Goal: Transaction & Acquisition: Purchase product/service

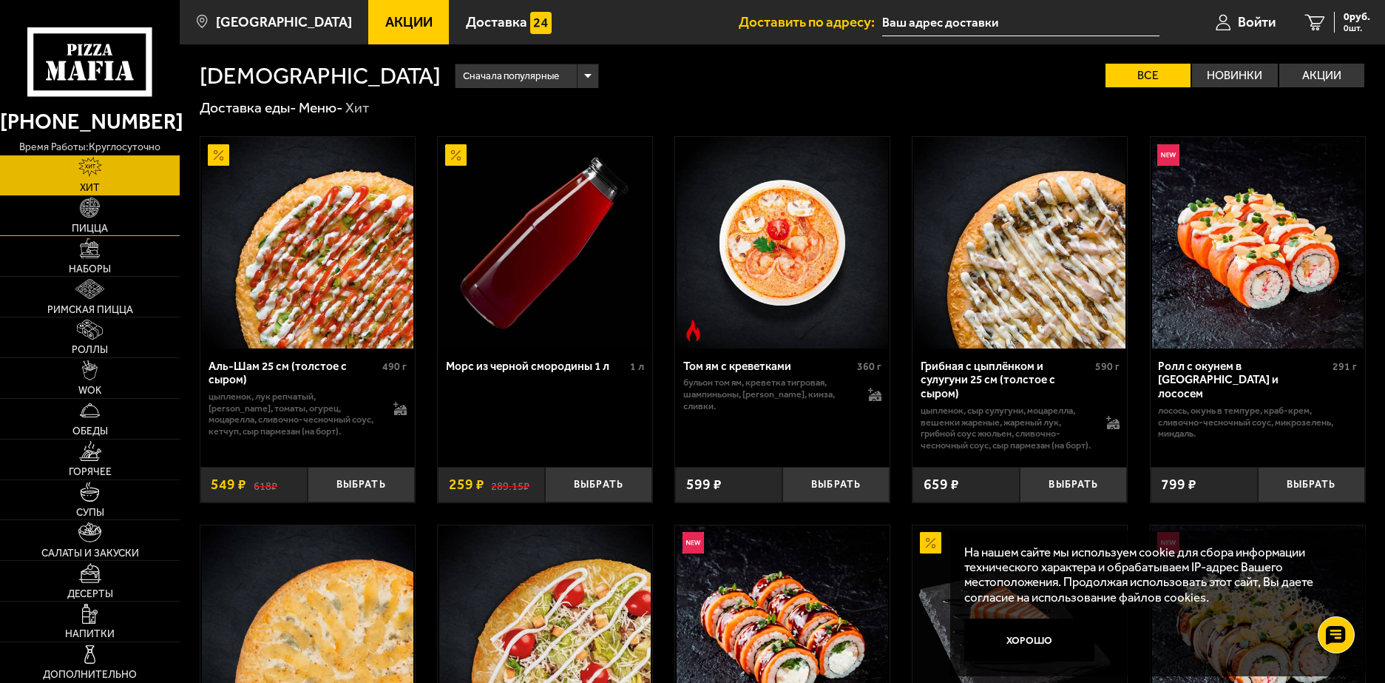
click at [93, 203] on img at bounding box center [90, 207] width 20 height 20
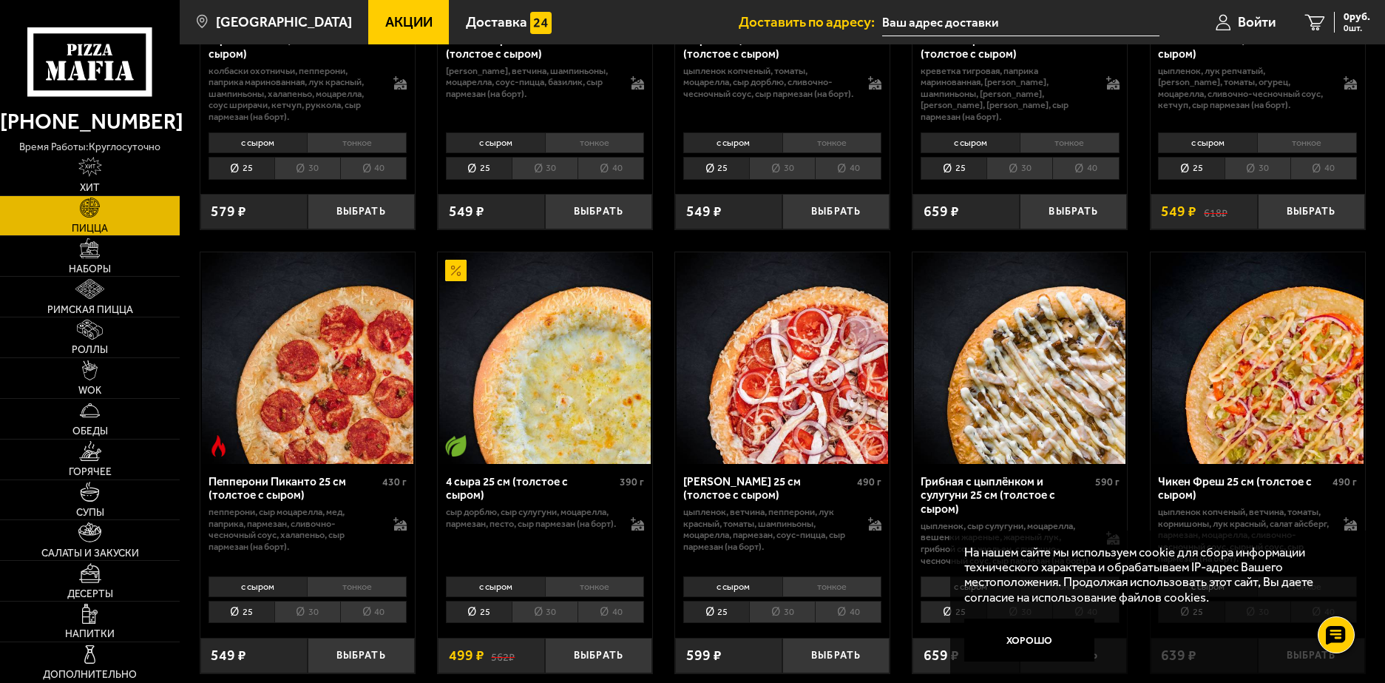
scroll to position [813, 0]
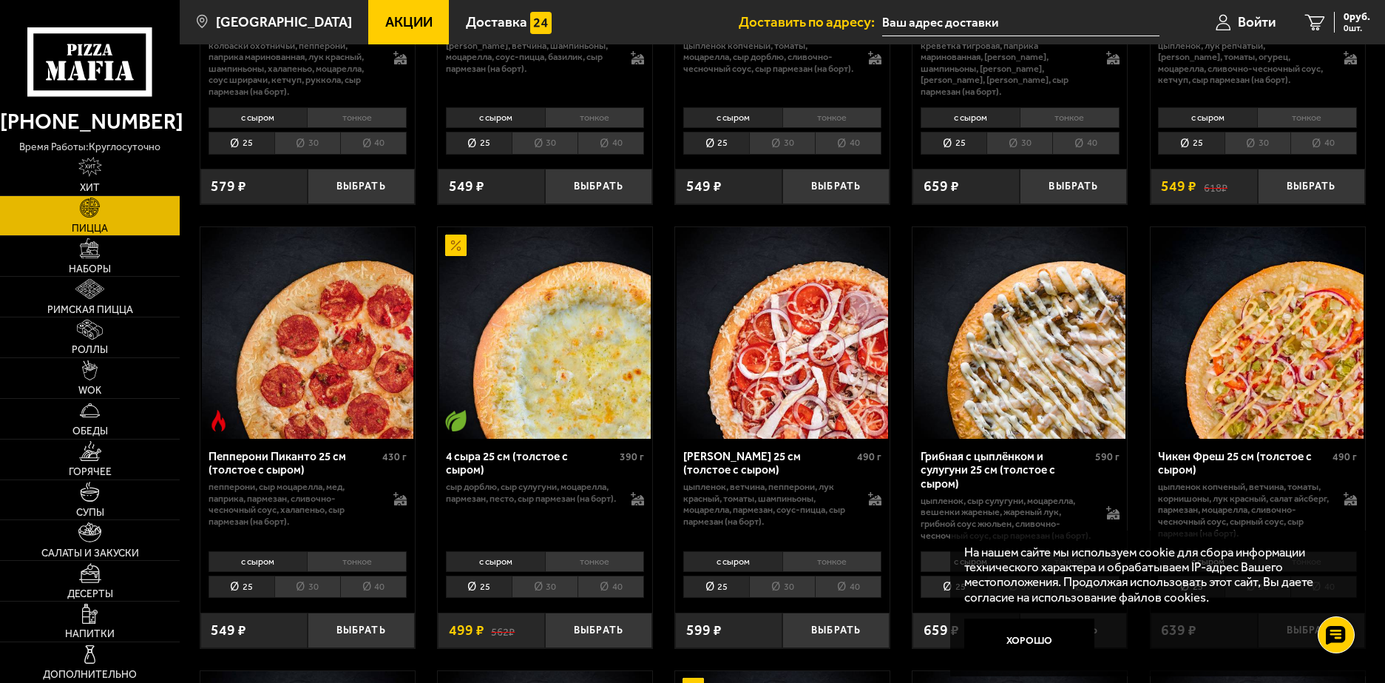
click at [855, 598] on li "40" at bounding box center [848, 586] width 67 height 23
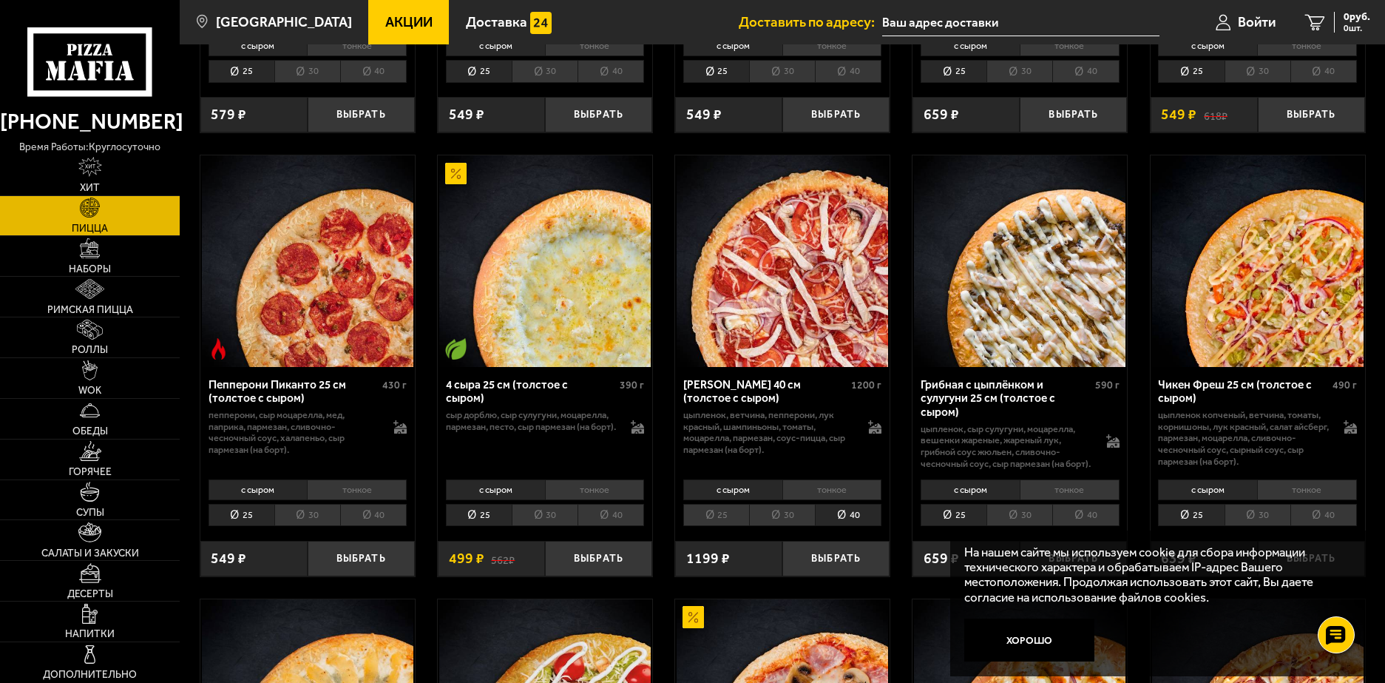
scroll to position [887, 0]
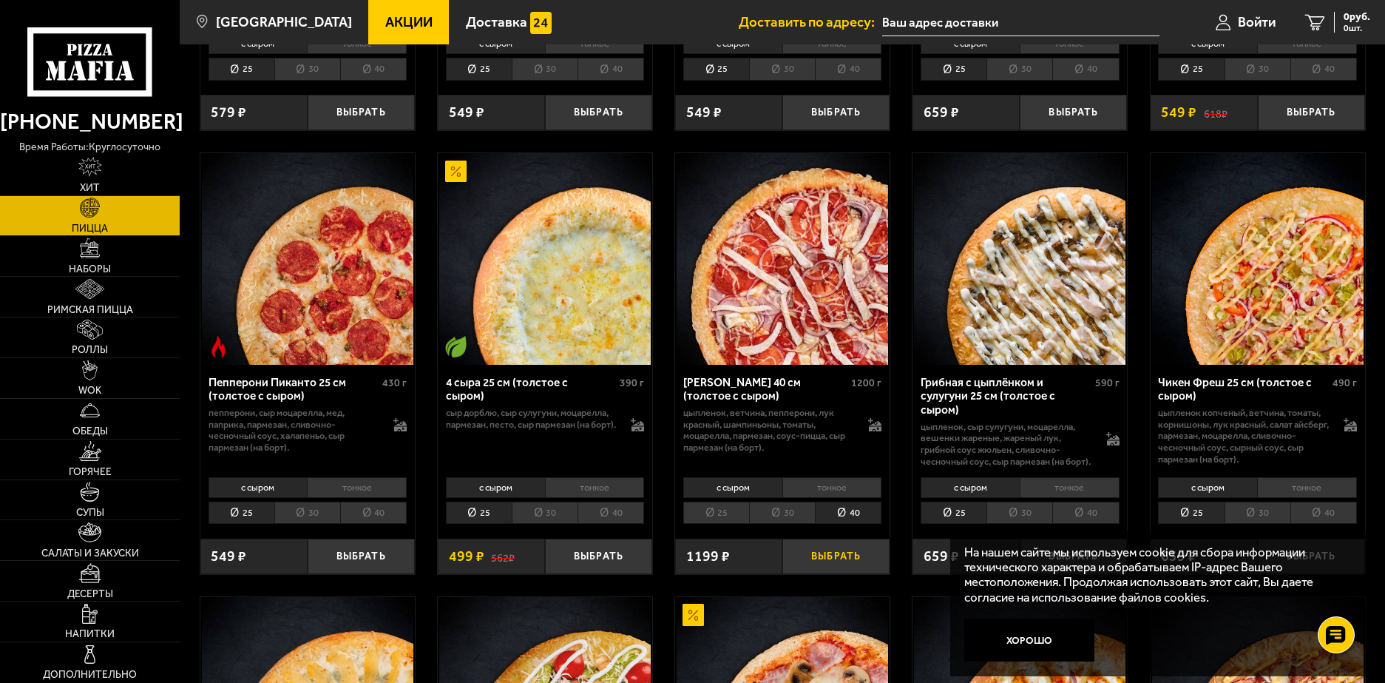
click at [846, 571] on button "Выбрать" at bounding box center [835, 555] width 107 height 35
click at [1350, 19] on span "1199 руб." at bounding box center [1348, 17] width 44 height 10
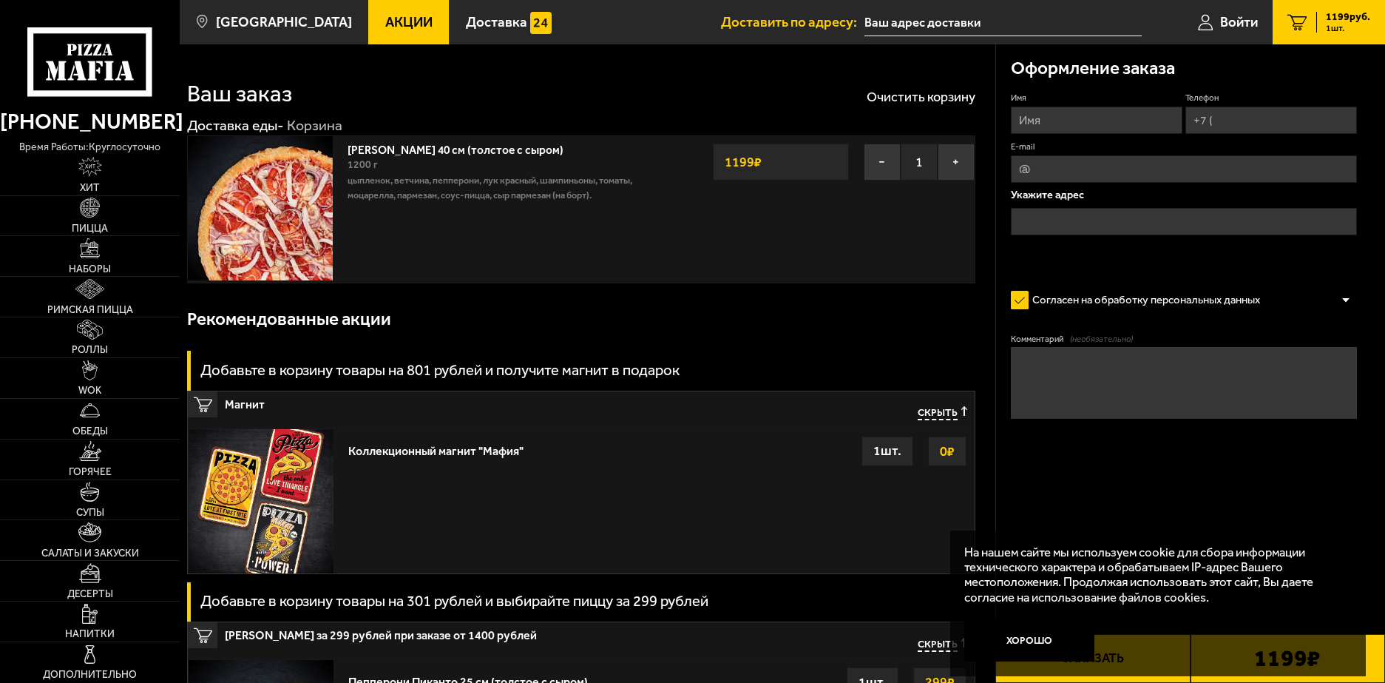
click at [1151, 121] on input "Имя" at bounding box center [1097, 119] width 172 height 27
type input "[PERSON_NAME]"
click at [1241, 127] on input "Телефон" at bounding box center [1271, 119] width 172 height 27
type input "[PHONE_NUMBER]"
click at [1229, 228] on input "text" at bounding box center [1184, 221] width 346 height 27
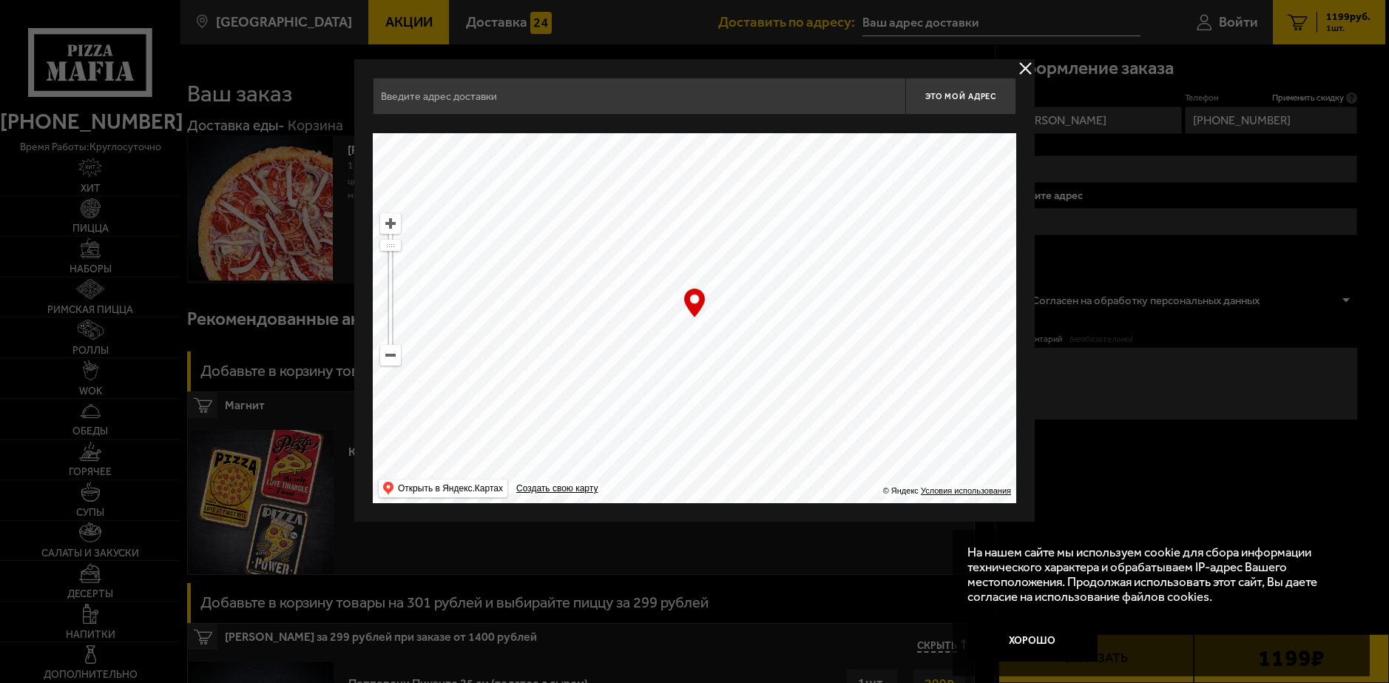
drag, startPoint x: 901, startPoint y: 348, endPoint x: 850, endPoint y: 293, distance: 75.4
click at [849, 248] on ymaps at bounding box center [694, 318] width 643 height 370
drag, startPoint x: 845, startPoint y: 432, endPoint x: 913, endPoint y: 191, distance: 250.5
click at [910, 237] on ymaps at bounding box center [694, 318] width 643 height 370
drag, startPoint x: 887, startPoint y: 392, endPoint x: 811, endPoint y: 138, distance: 264.6
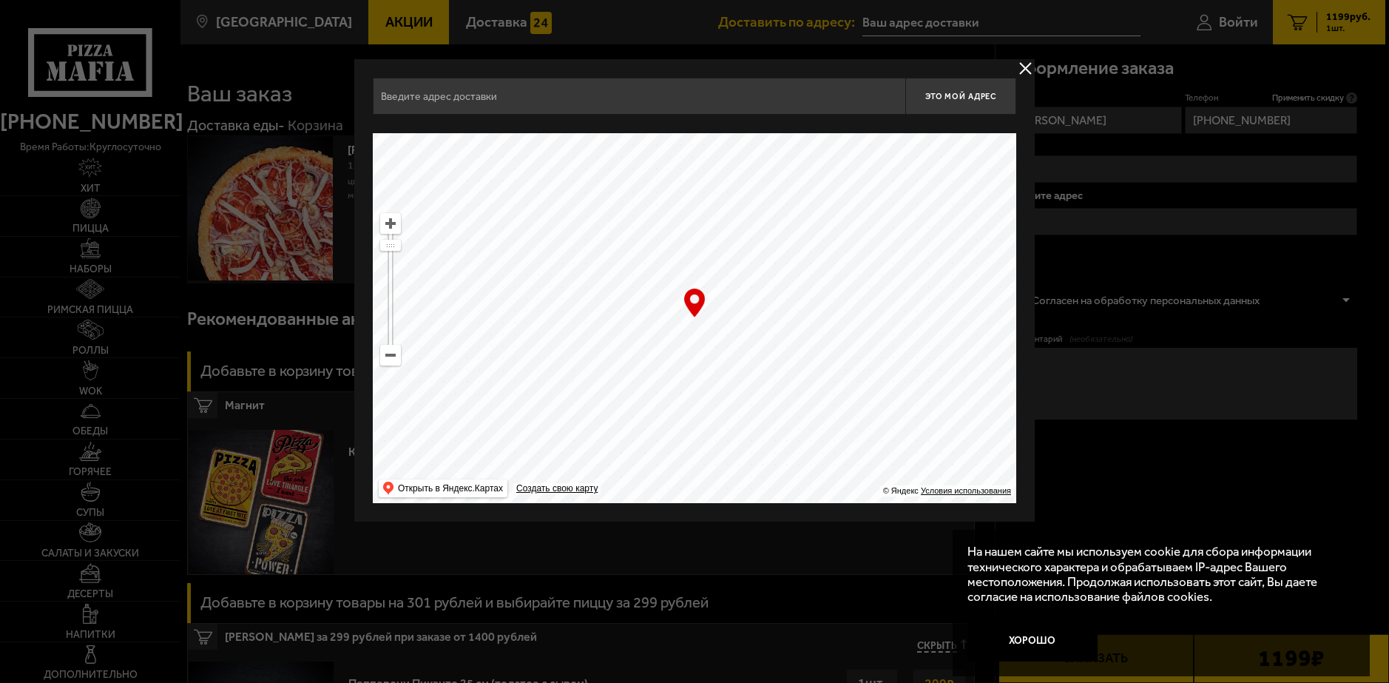
click at [852, 217] on ymaps at bounding box center [694, 318] width 643 height 370
drag, startPoint x: 871, startPoint y: 366, endPoint x: 812, endPoint y: 206, distance: 171.0
click at [816, 215] on ymaps at bounding box center [694, 318] width 643 height 370
type input "[PERSON_NAME][STREET_ADDRESS]"
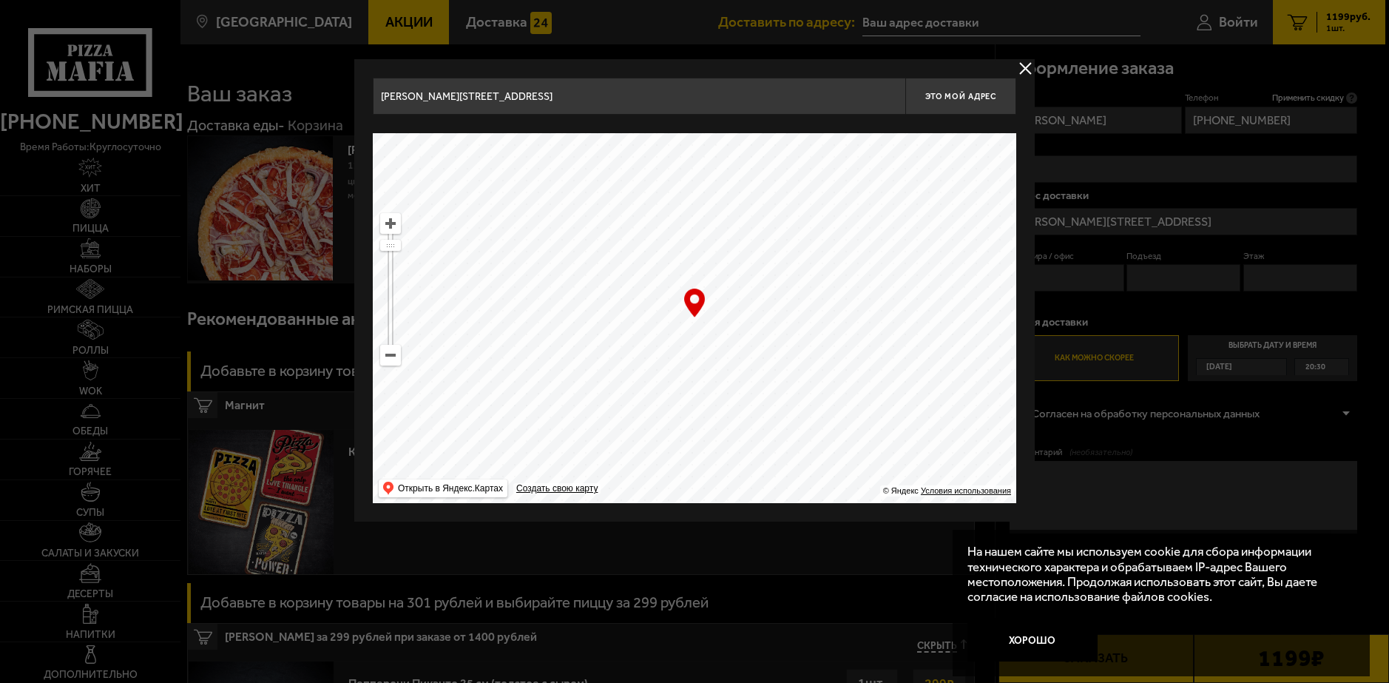
drag, startPoint x: 898, startPoint y: 353, endPoint x: 507, endPoint y: 508, distance: 420.2
click at [506, 527] on main "[GEOGRAPHIC_DATA] Все Акции Доставка Личный кабинет Акции Доставка Доставить по…" at bounding box center [782, 695] width 1205 height 1391
drag, startPoint x: 796, startPoint y: 459, endPoint x: 769, endPoint y: 220, distance: 241.1
click at [778, 270] on ymaps at bounding box center [694, 318] width 643 height 370
type input "[STREET_ADDRESS]"
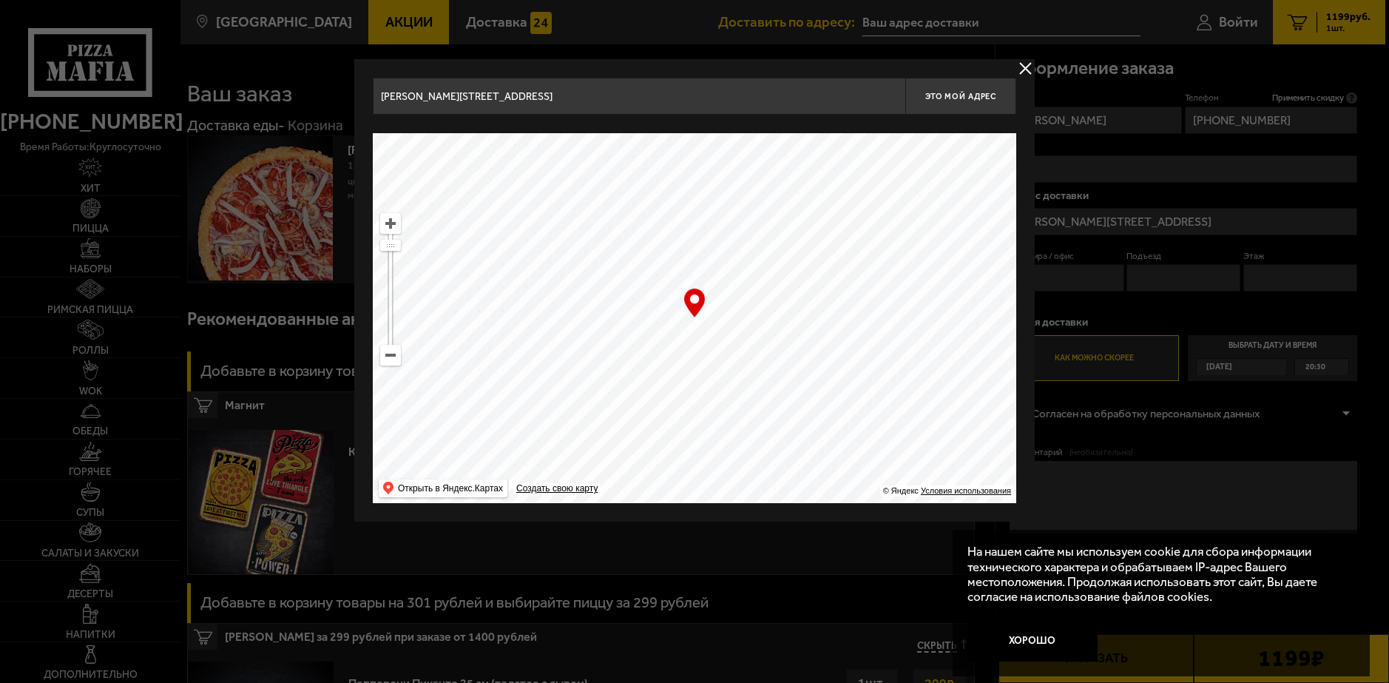
type input "[STREET_ADDRESS]"
drag, startPoint x: 878, startPoint y: 409, endPoint x: 818, endPoint y: 169, distance: 247.0
click at [842, 270] on ymaps at bounding box center [694, 318] width 643 height 370
type input "[STREET_ADDRESS]"
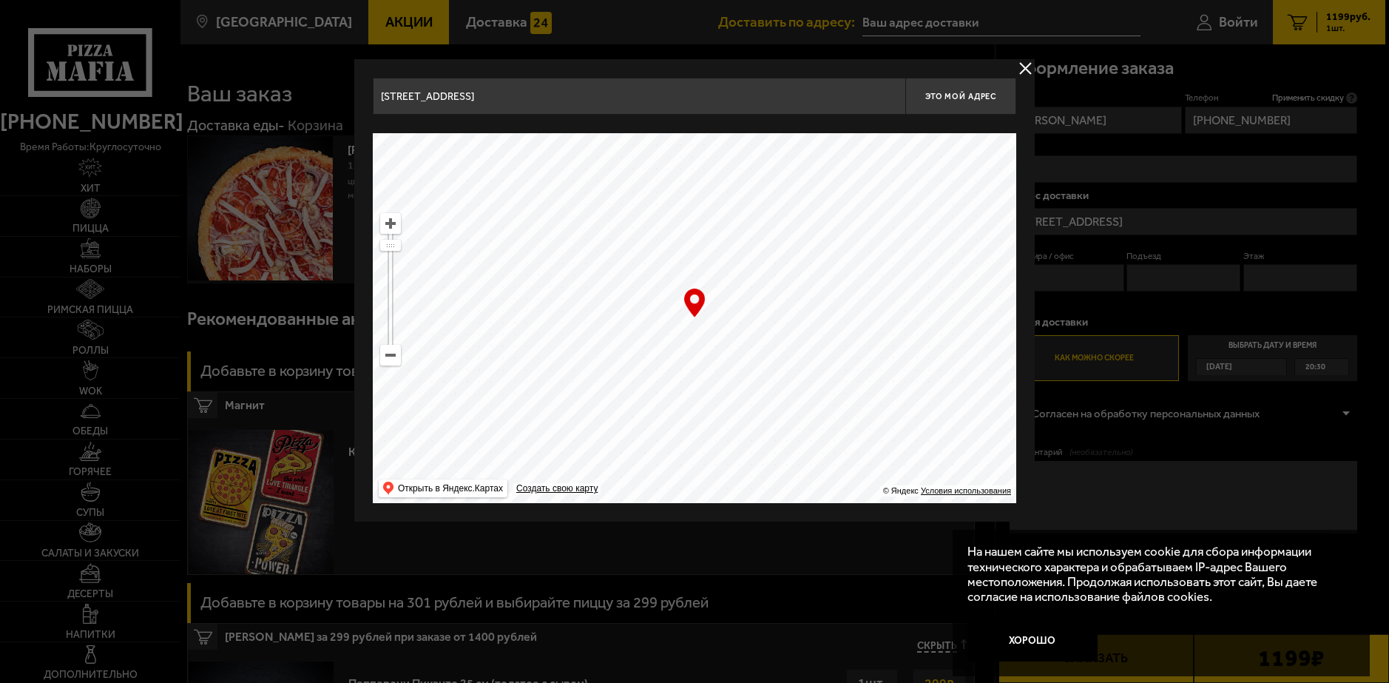
drag, startPoint x: 844, startPoint y: 376, endPoint x: 1077, endPoint y: 203, distance: 290.8
click at [1077, 212] on main "[GEOGRAPHIC_DATA] Все Акции Доставка Личный кабинет Акции Доставка Доставить по…" at bounding box center [782, 695] width 1205 height 1391
type input "[STREET_ADDRESS]"
drag, startPoint x: 776, startPoint y: 396, endPoint x: 896, endPoint y: 240, distance: 197.3
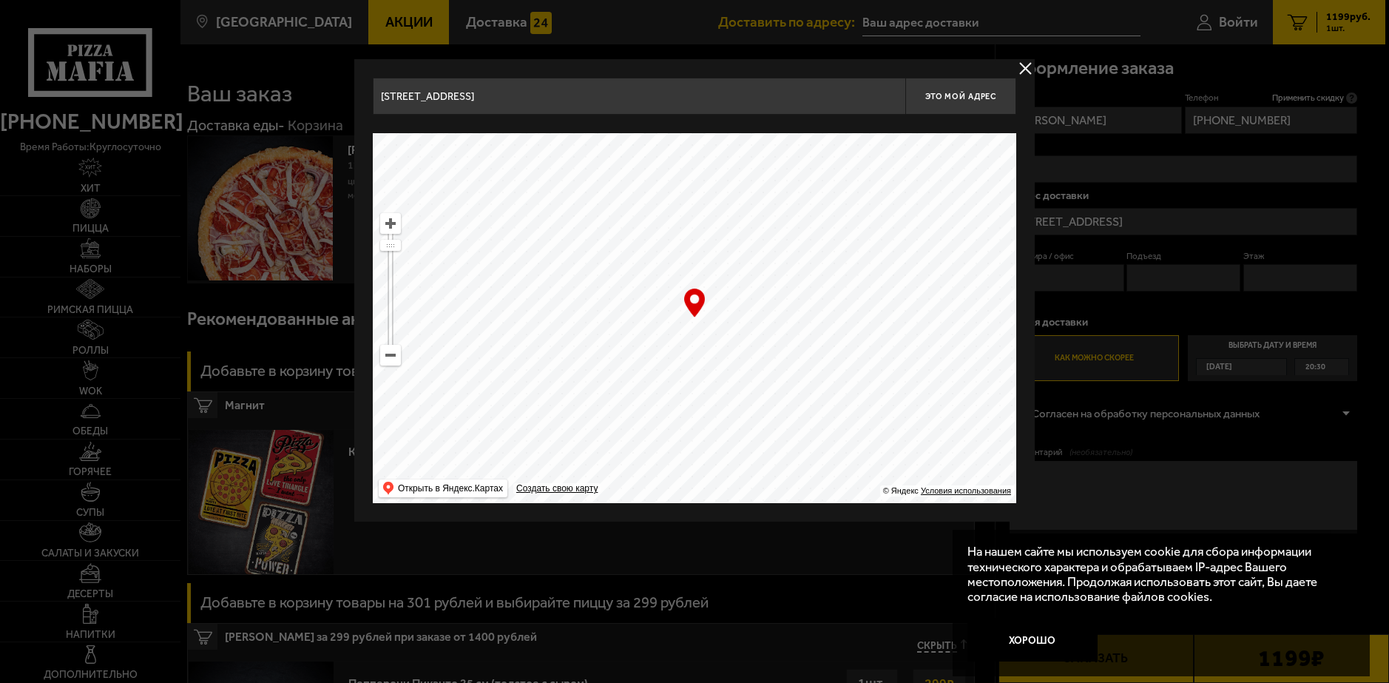
click at [883, 257] on ymaps at bounding box center [694, 318] width 643 height 370
type input "[STREET_ADDRESS]"
drag, startPoint x: 788, startPoint y: 376, endPoint x: 782, endPoint y: 216, distance: 160.6
click at [776, 246] on ymaps at bounding box center [694, 318] width 643 height 370
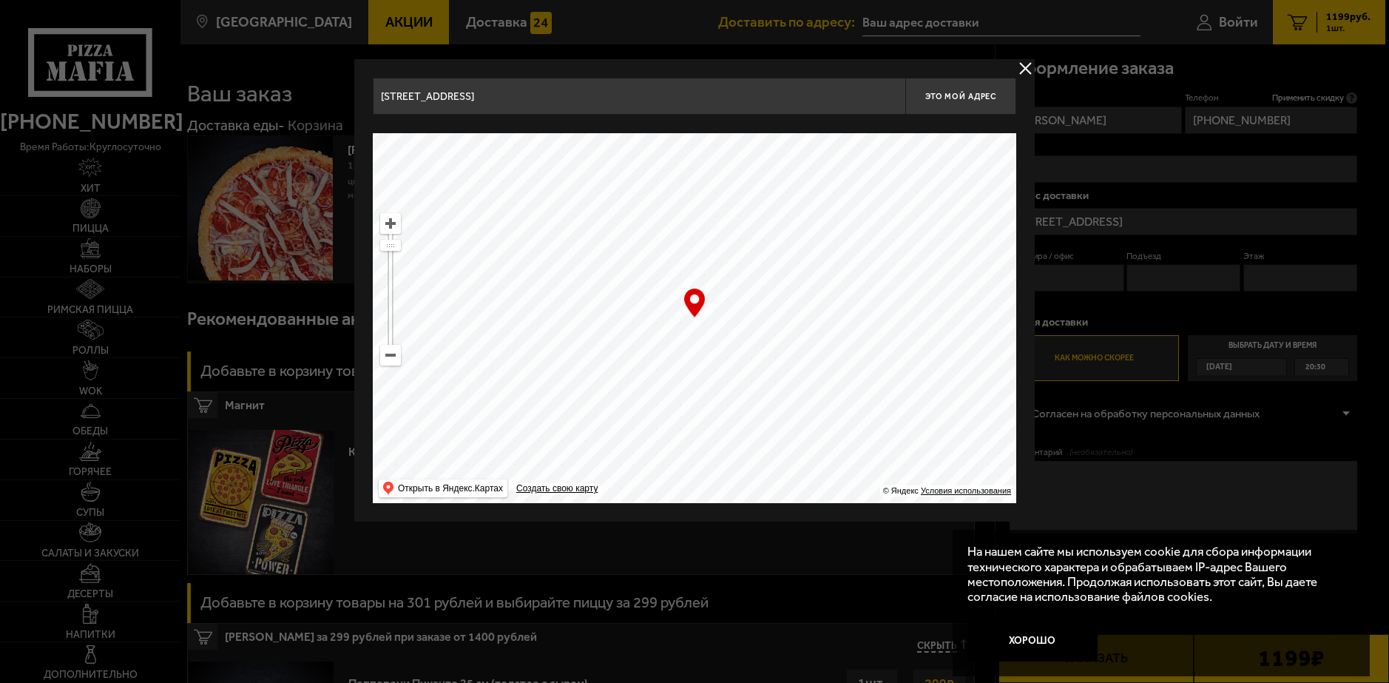
type input "[STREET_ADDRESS][PERSON_NAME]"
drag, startPoint x: 822, startPoint y: 332, endPoint x: 842, endPoint y: 240, distance: 94.4
click at [838, 262] on ymaps at bounding box center [694, 318] width 643 height 370
type input "[STREET_ADDRESS]"
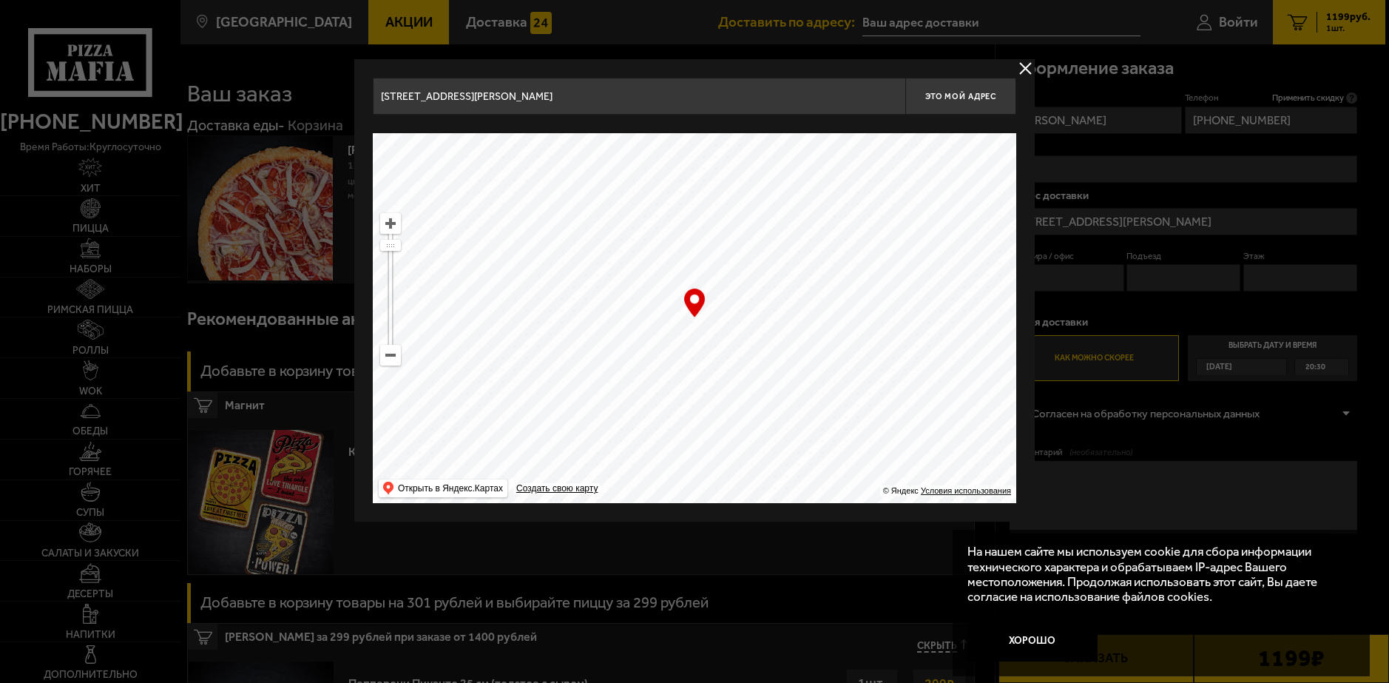
type input "[STREET_ADDRESS]"
drag, startPoint x: 842, startPoint y: 328, endPoint x: 842, endPoint y: 174, distance: 153.8
click at [836, 237] on ymaps at bounding box center [694, 318] width 643 height 370
drag, startPoint x: 833, startPoint y: 291, endPoint x: 832, endPoint y: 212, distance: 79.9
click at [830, 243] on ymaps at bounding box center [694, 318] width 643 height 370
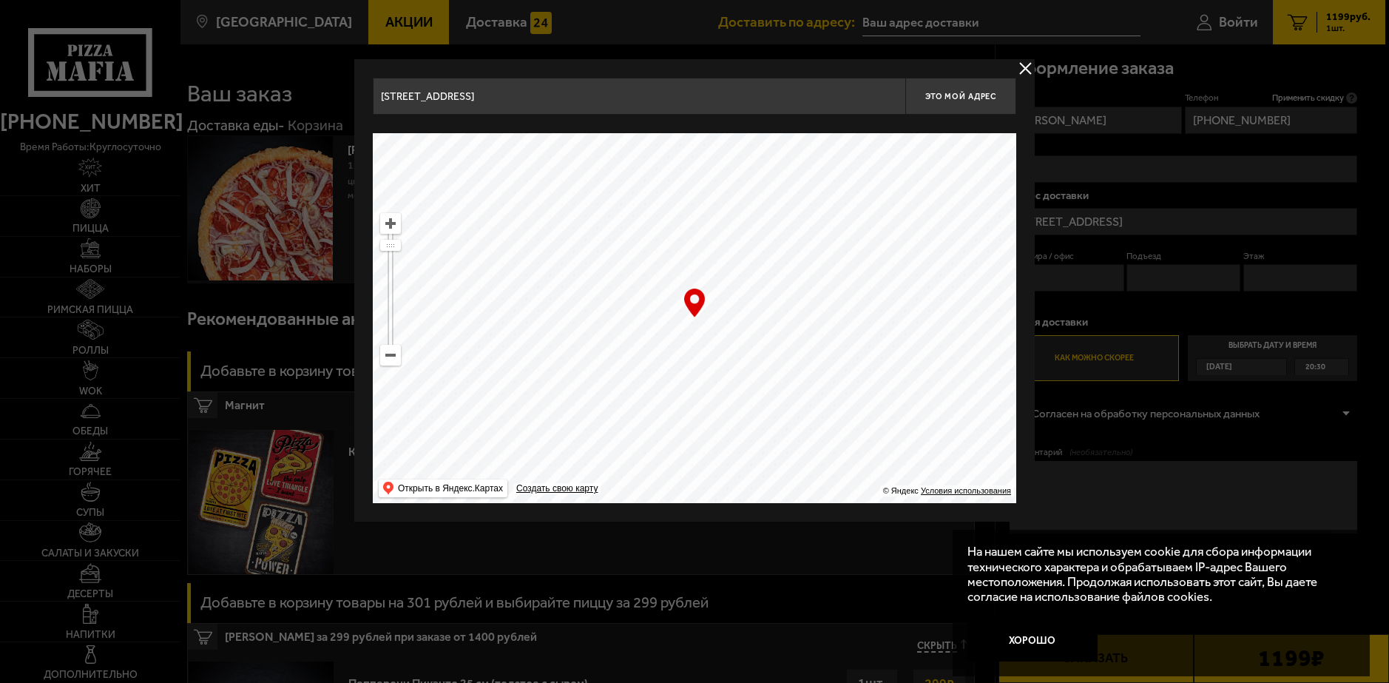
type input "[STREET_ADDRESS]"
drag, startPoint x: 862, startPoint y: 294, endPoint x: 802, endPoint y: 121, distance: 183.8
click at [816, 167] on ymaps at bounding box center [694, 318] width 643 height 370
type input "[STREET_ADDRESS]"
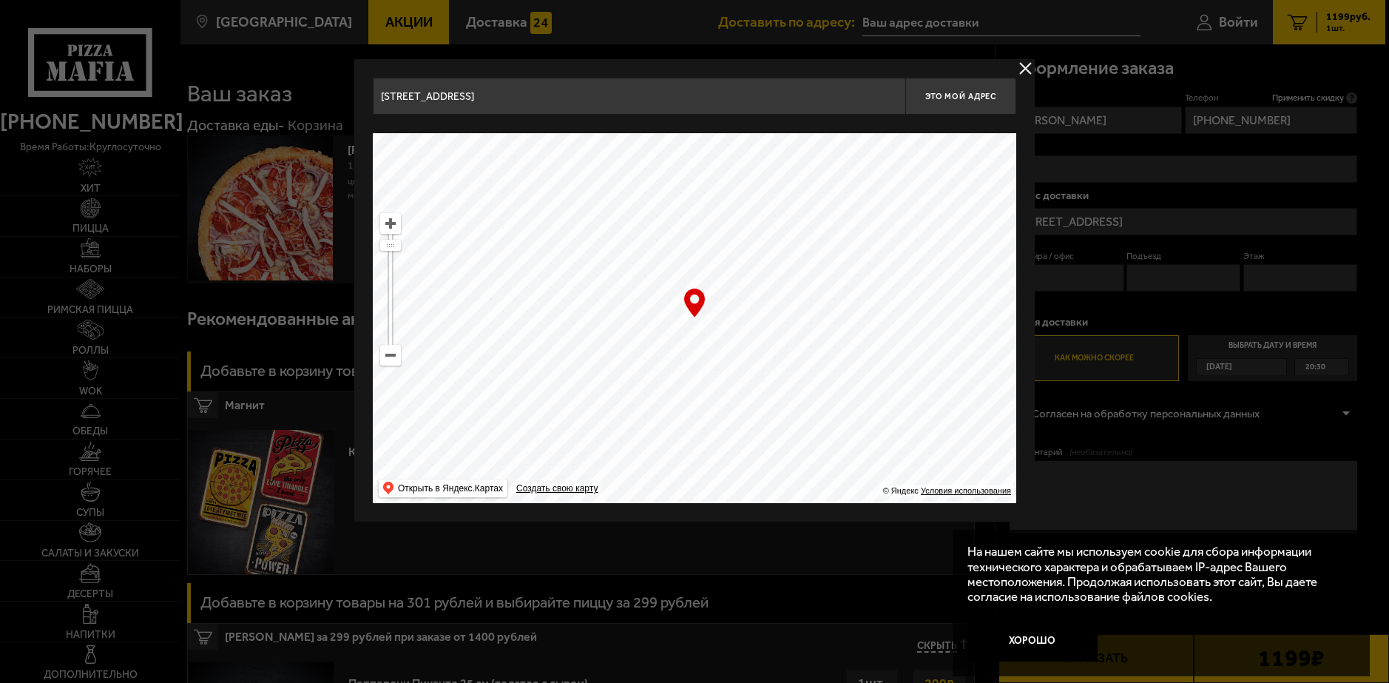
type input "[STREET_ADDRESS]"
drag, startPoint x: 850, startPoint y: 276, endPoint x: 741, endPoint y: 177, distance: 147.6
click at [758, 200] on ymaps at bounding box center [694, 318] width 643 height 370
type input "[STREET_ADDRESS]"
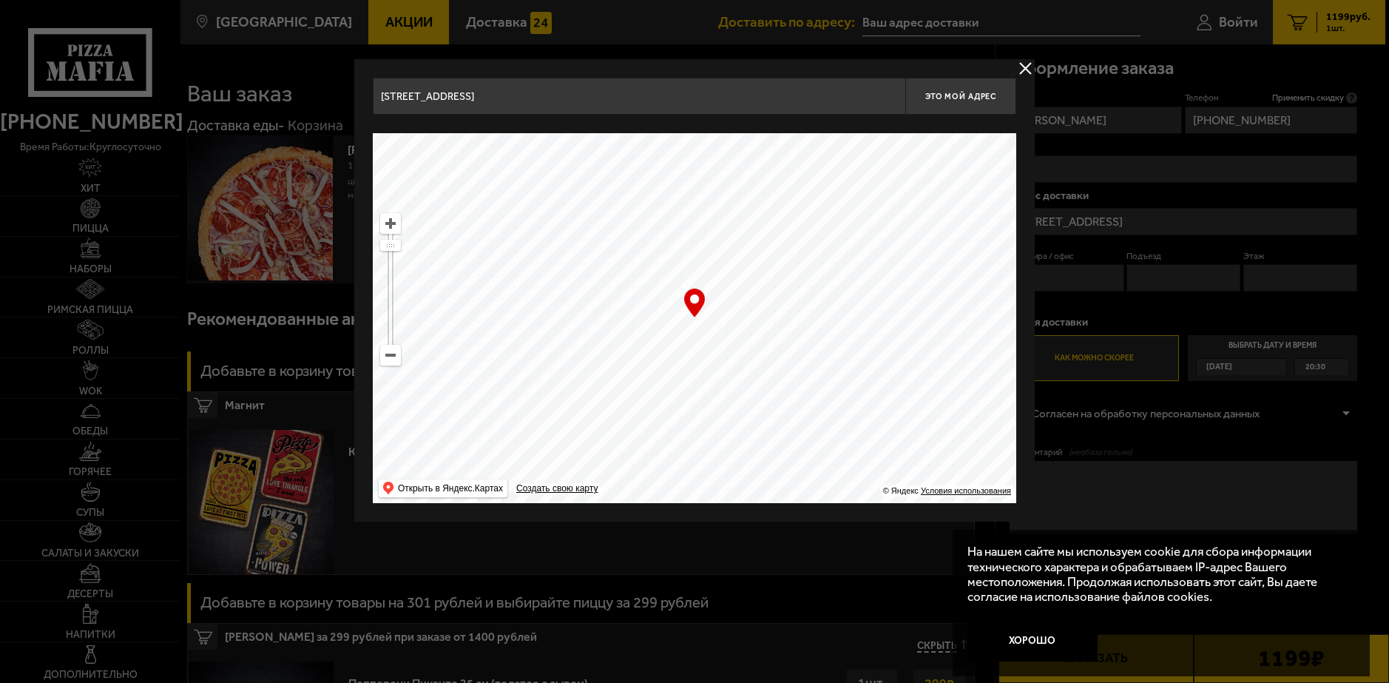
drag, startPoint x: 822, startPoint y: 294, endPoint x: 743, endPoint y: 155, distance: 159.6
click at [798, 209] on ymaps at bounding box center [694, 318] width 643 height 370
type input "[STREET_ADDRESS]"
drag, startPoint x: 764, startPoint y: 307, endPoint x: 830, endPoint y: 179, distance: 143.9
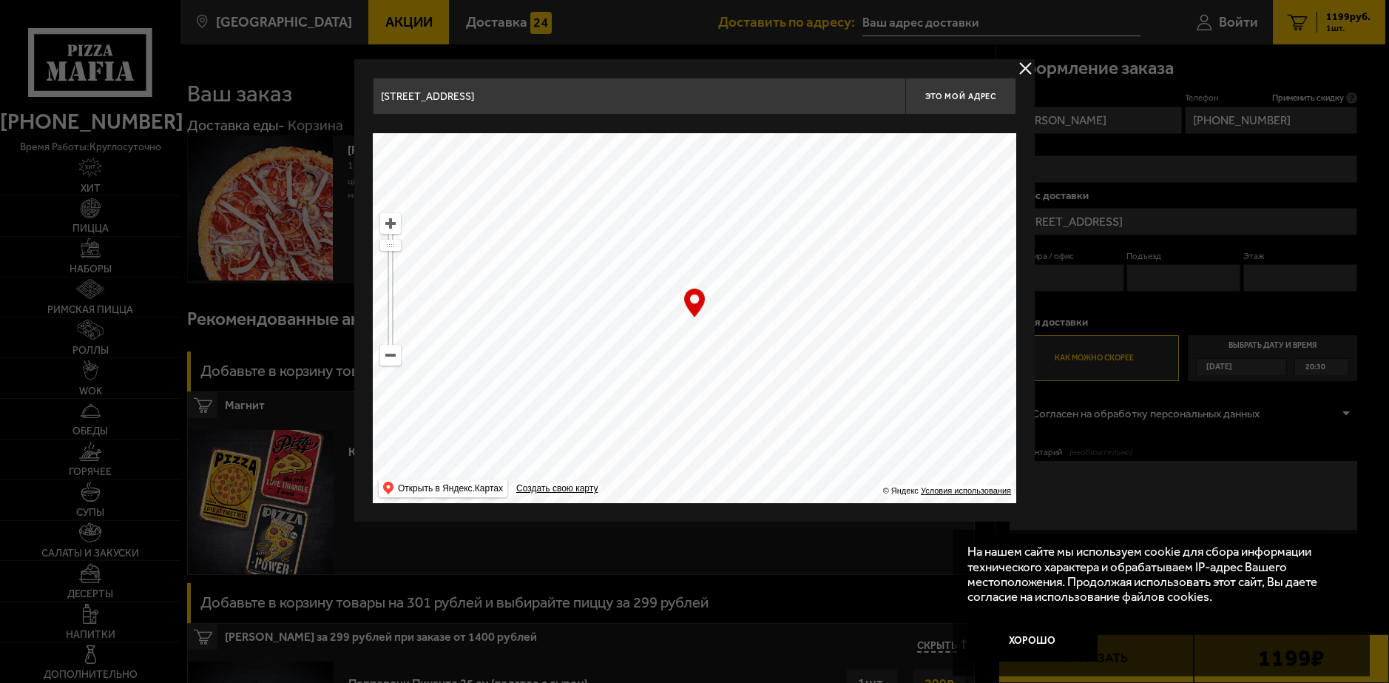
click at [801, 225] on ymaps at bounding box center [694, 318] width 643 height 370
type input "[STREET_ADDRESS]"
drag, startPoint x: 838, startPoint y: 323, endPoint x: 830, endPoint y: 200, distance: 123.7
click at [833, 235] on ymaps at bounding box center [694, 318] width 643 height 370
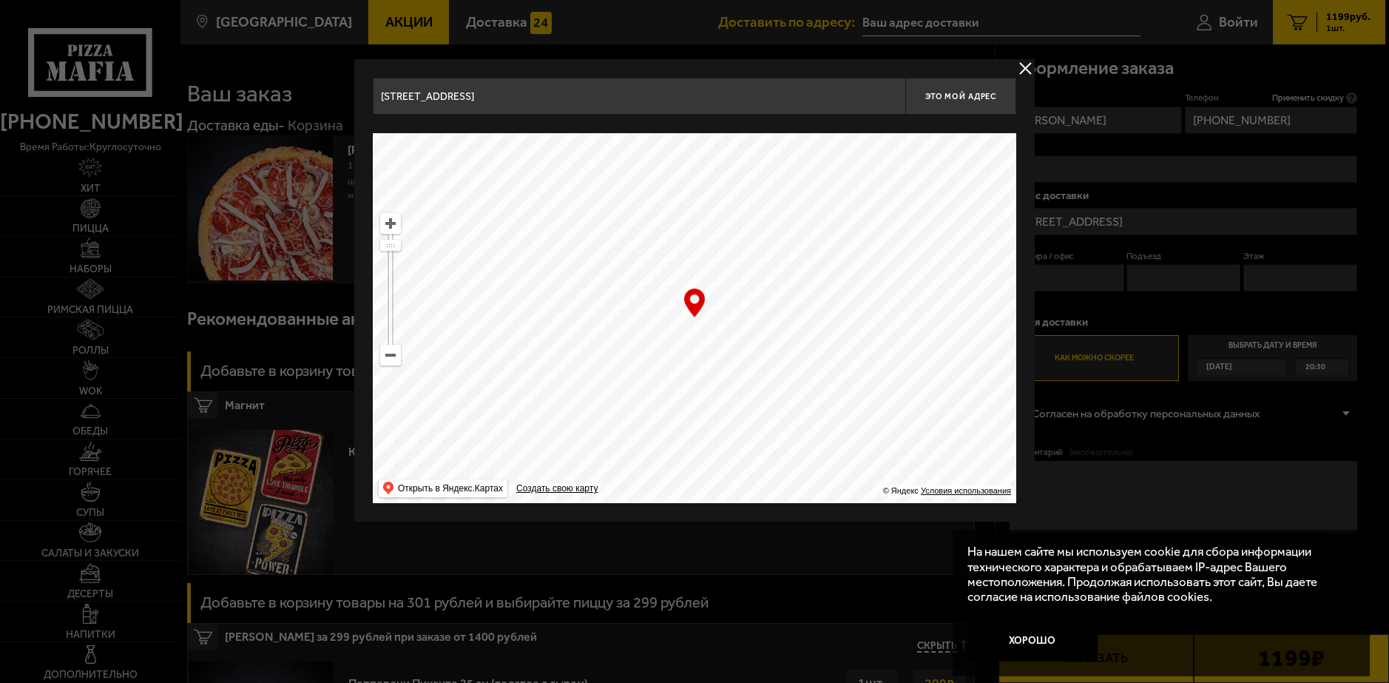
drag, startPoint x: 834, startPoint y: 362, endPoint x: 779, endPoint y: 259, distance: 117.5
click at [778, 296] on ymaps at bounding box center [694, 318] width 643 height 370
drag, startPoint x: 838, startPoint y: 425, endPoint x: 717, endPoint y: 183, distance: 270.9
click at [744, 223] on ymaps at bounding box center [694, 318] width 643 height 370
drag, startPoint x: 823, startPoint y: 376, endPoint x: 541, endPoint y: 433, distance: 287.6
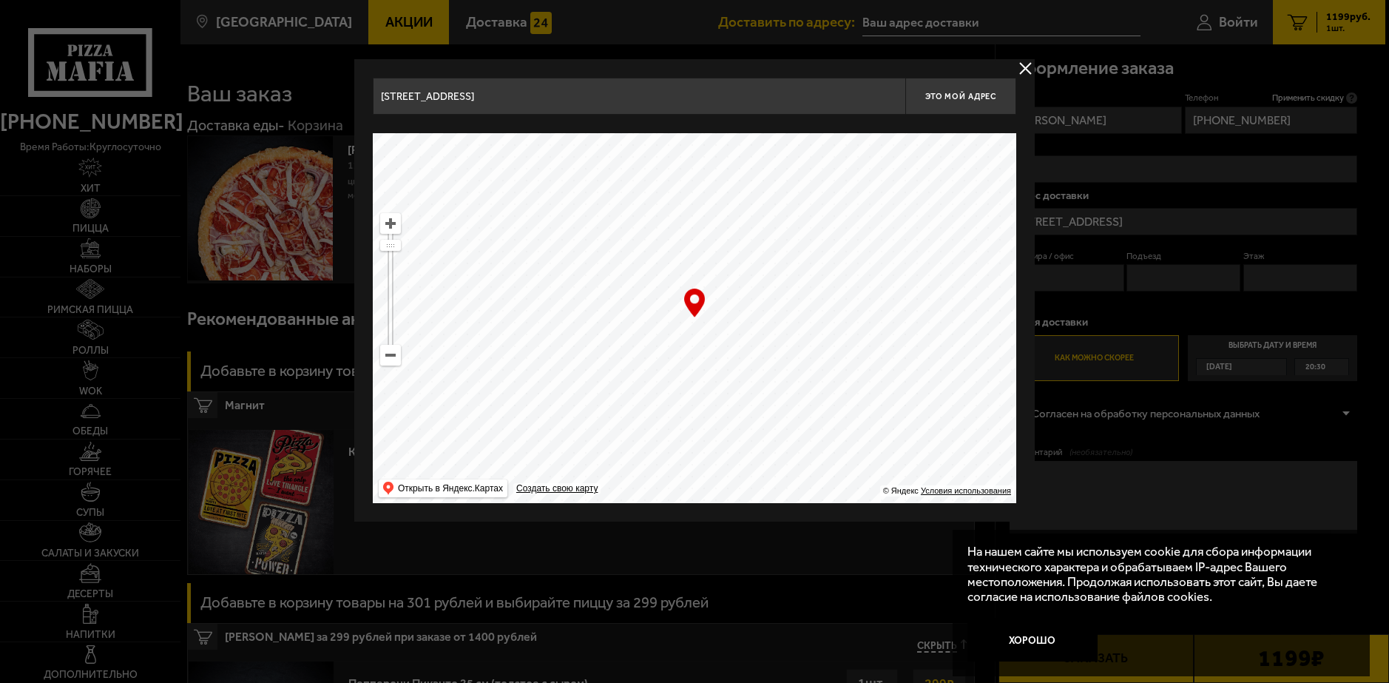
click at [541, 435] on ymaps at bounding box center [694, 318] width 643 height 370
drag, startPoint x: 833, startPoint y: 343, endPoint x: 1037, endPoint y: 285, distance: 212.1
click at [1031, 305] on div "[STREET_ADDRESS] Это мой адрес Найдите адрес перетащив карту … © Яндекс Условия…" at bounding box center [694, 290] width 680 height 462
drag, startPoint x: 726, startPoint y: 333, endPoint x: 917, endPoint y: 393, distance: 200.2
click at [917, 393] on ymaps at bounding box center [694, 318] width 643 height 370
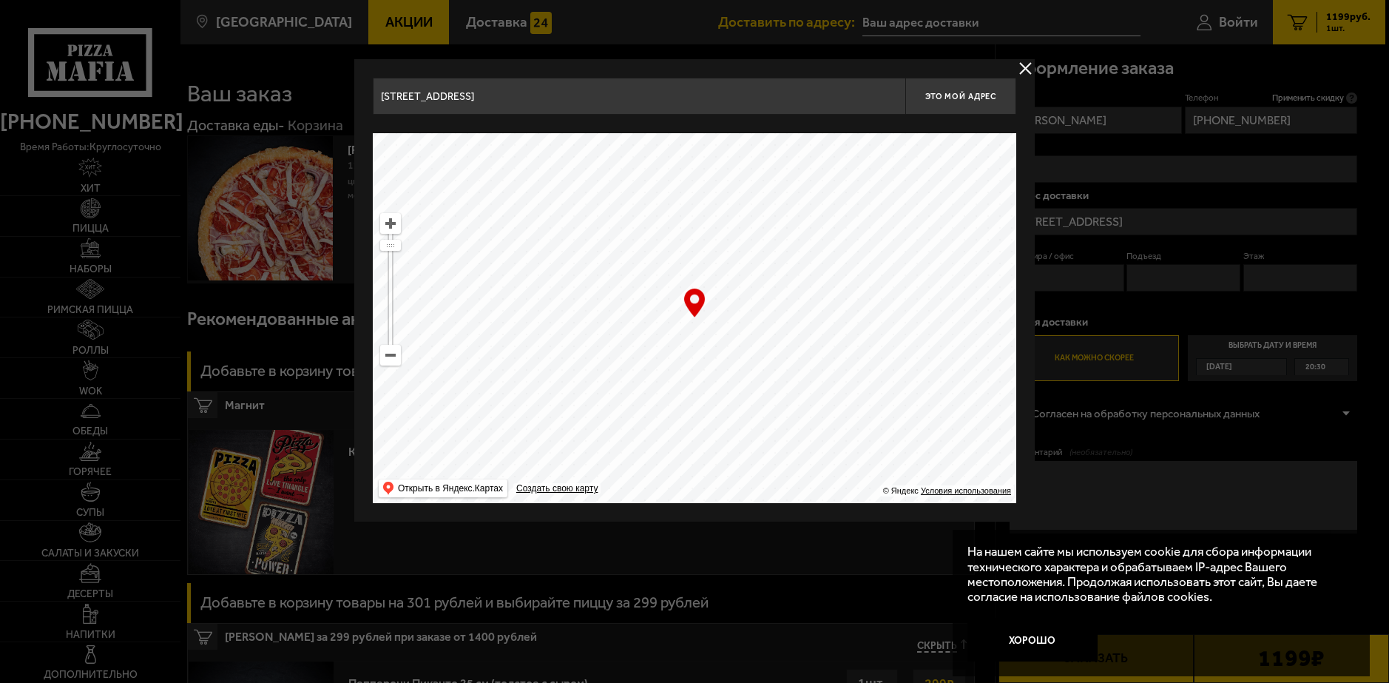
drag, startPoint x: 728, startPoint y: 360, endPoint x: 478, endPoint y: 318, distance: 253.5
click at [511, 318] on ymaps at bounding box center [694, 318] width 643 height 370
click at [657, 344] on ymaps at bounding box center [694, 318] width 643 height 370
type input "[STREET_ADDRESS]"
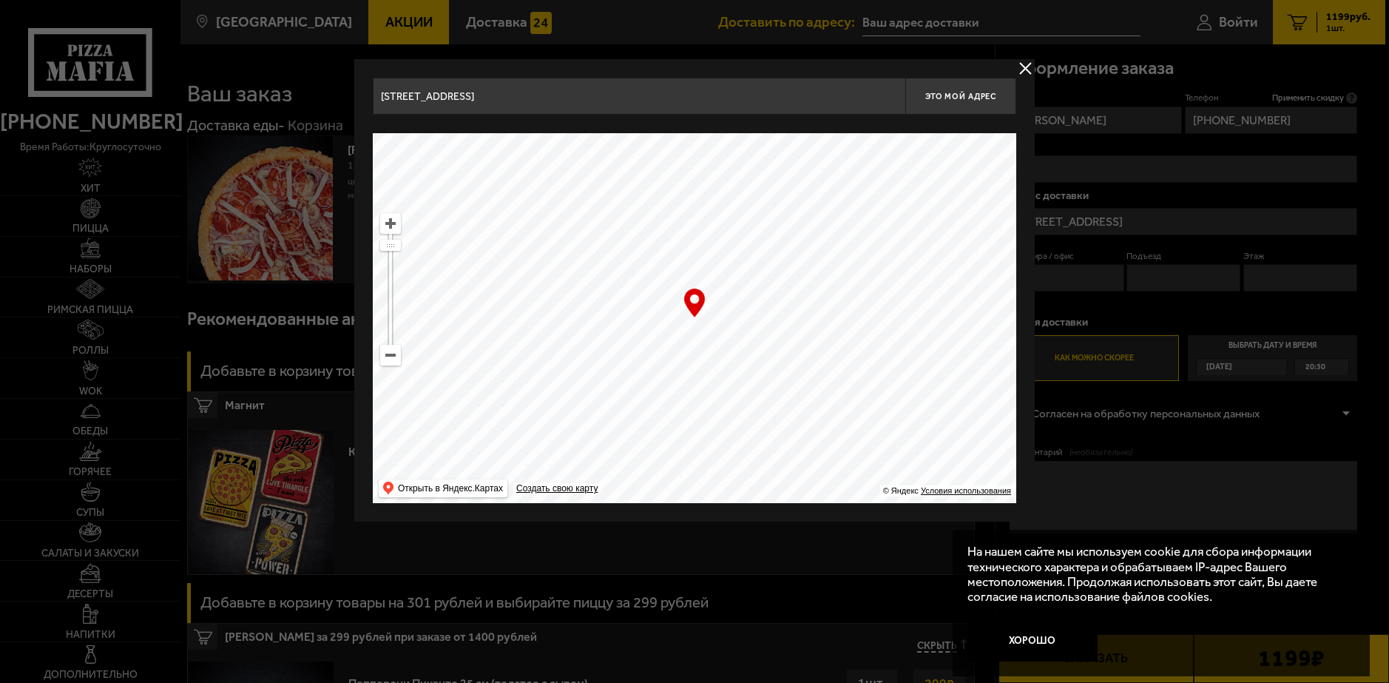
drag, startPoint x: 808, startPoint y: 331, endPoint x: 666, endPoint y: 367, distance: 145.6
click at [688, 362] on ymaps at bounding box center [694, 318] width 643 height 370
type input "[STREET_ADDRESS]"
drag, startPoint x: 845, startPoint y: 354, endPoint x: 492, endPoint y: 461, distance: 369.4
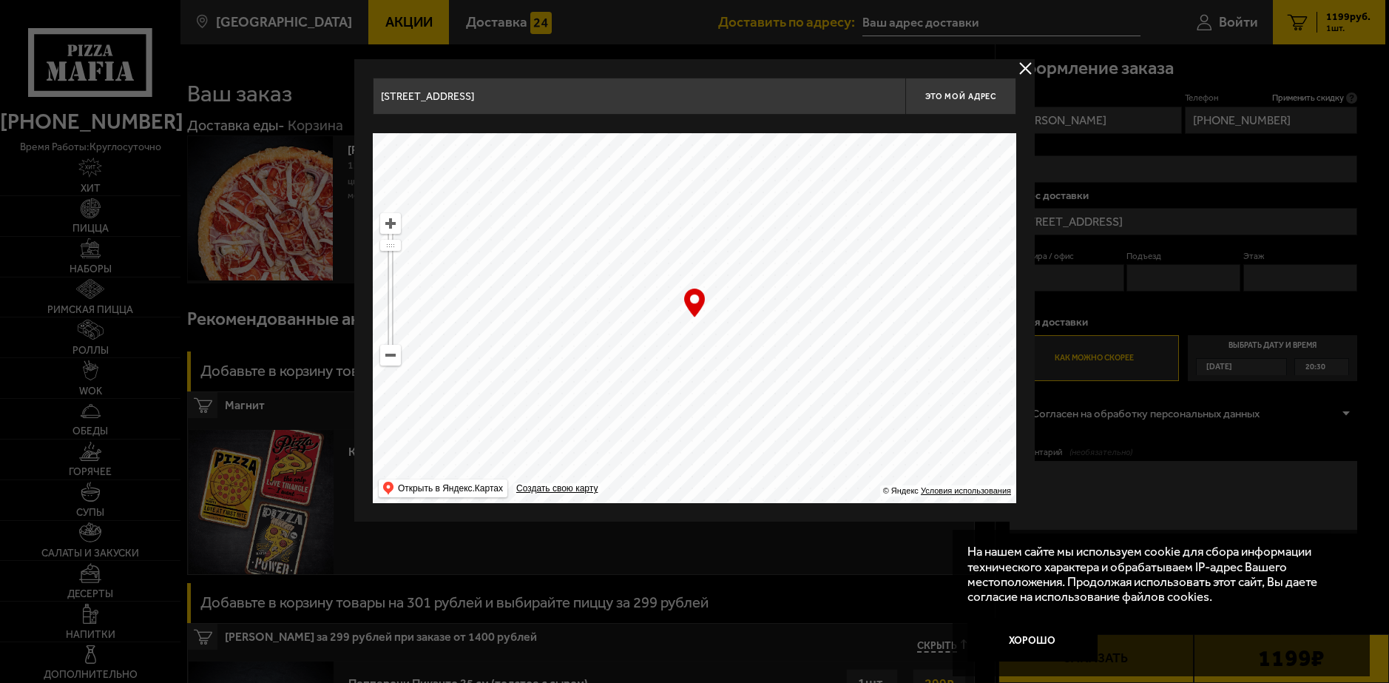
click at [492, 461] on ymaps at bounding box center [694, 318] width 643 height 370
drag, startPoint x: 899, startPoint y: 246, endPoint x: 466, endPoint y: 467, distance: 486.8
click at [464, 472] on ymaps at bounding box center [694, 318] width 643 height 370
drag, startPoint x: 887, startPoint y: 274, endPoint x: 388, endPoint y: 448, distance: 528.8
click at [388, 448] on ymaps at bounding box center [694, 318] width 643 height 370
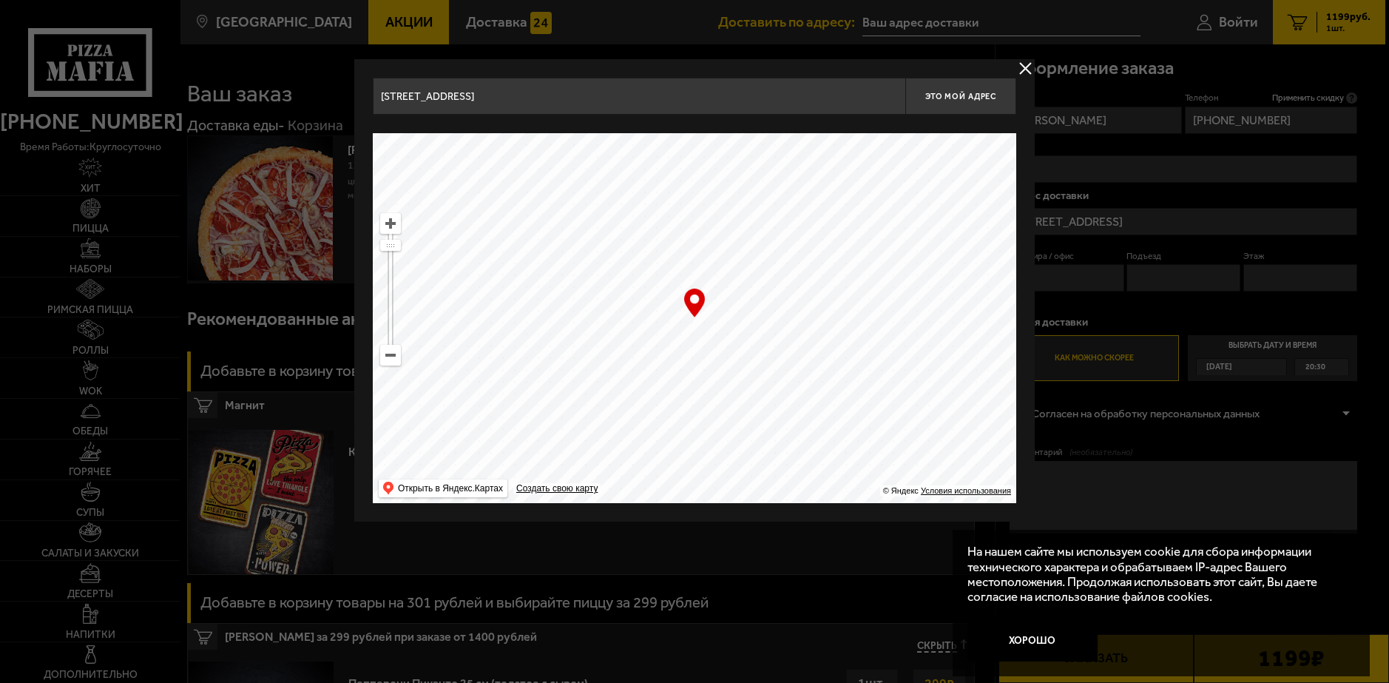
type input "[STREET_ADDRESS]"
drag, startPoint x: 831, startPoint y: 363, endPoint x: 709, endPoint y: 380, distance: 123.2
click at [709, 380] on ymaps at bounding box center [694, 318] width 643 height 370
type input "[STREET_ADDRESS]"
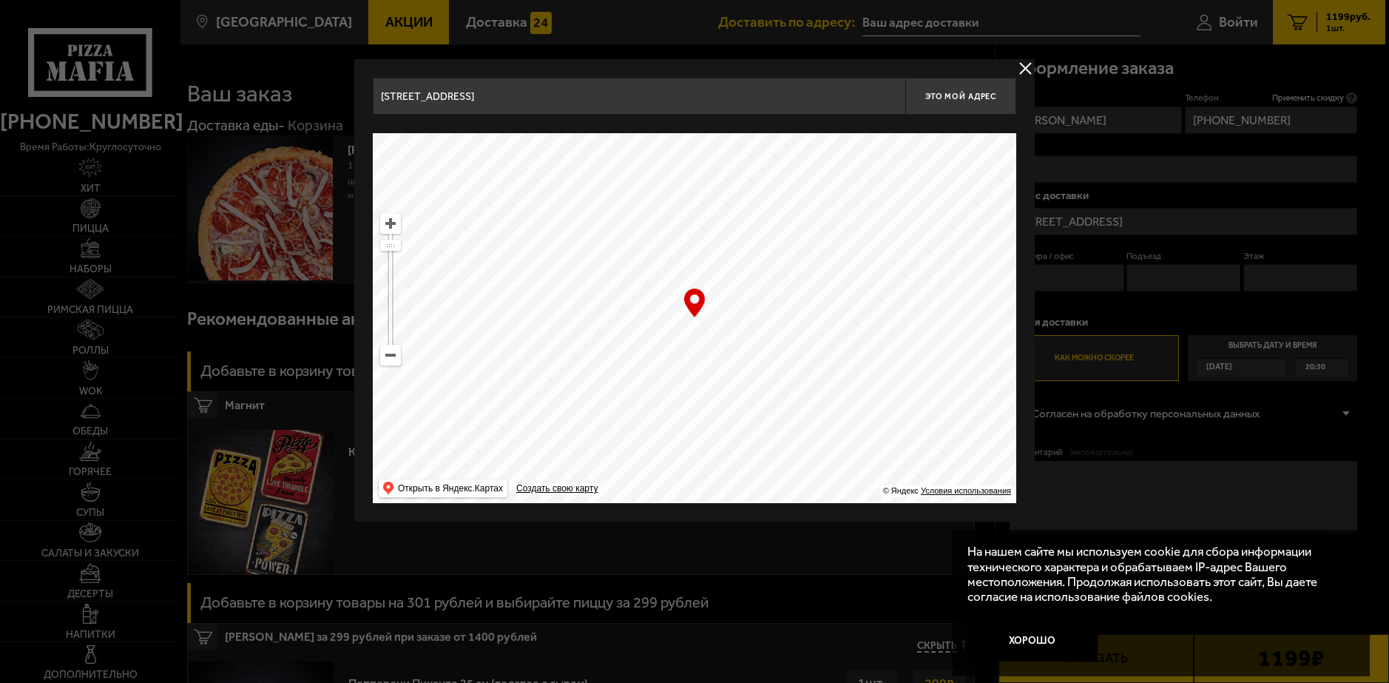
type input "[STREET_ADDRESS]"
click at [958, 99] on span "Это мой адрес" at bounding box center [960, 97] width 71 height 10
